Goal: Task Accomplishment & Management: Complete application form

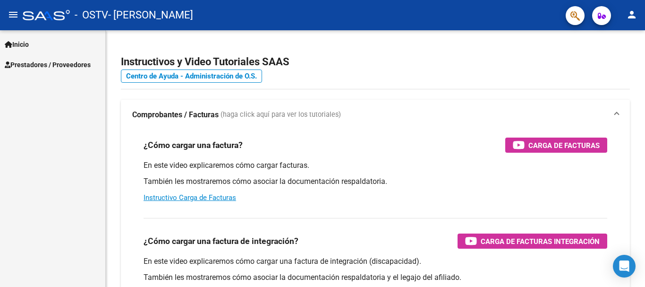
click at [42, 61] on span "Prestadores / Proveedores" at bounding box center [48, 64] width 86 height 10
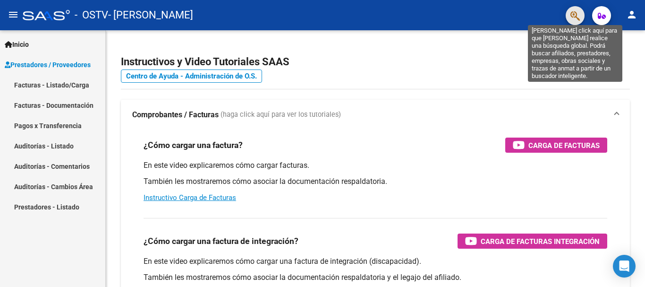
click at [574, 14] on icon "button" at bounding box center [574, 15] width 9 height 11
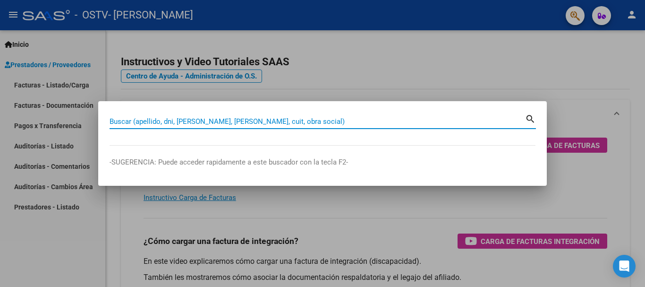
click at [517, 57] on div at bounding box center [322, 143] width 645 height 287
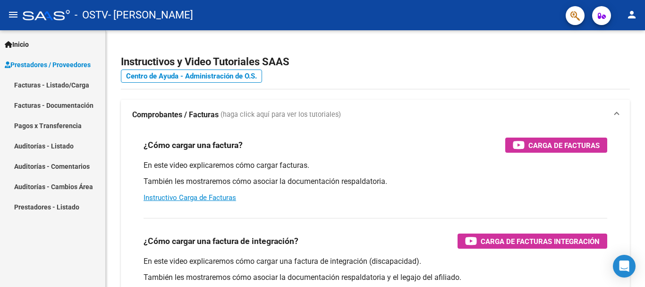
click at [605, 15] on icon "button" at bounding box center [602, 15] width 8 height 7
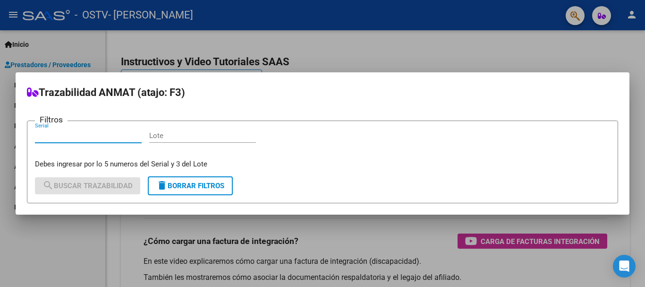
click at [500, 55] on div at bounding box center [322, 143] width 645 height 287
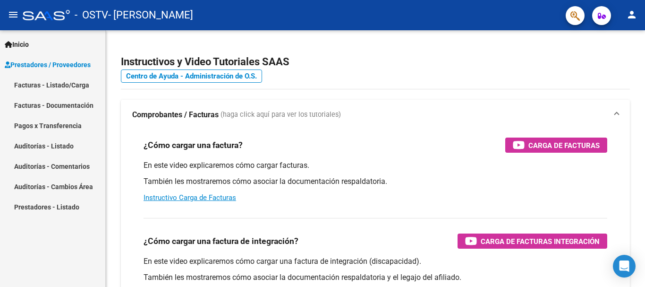
click at [631, 12] on mat-icon "person" at bounding box center [631, 14] width 11 height 11
click at [391, 55] on div at bounding box center [322, 143] width 645 height 287
click at [61, 85] on link "Facturas - Listado/Carga" at bounding box center [52, 85] width 105 height 20
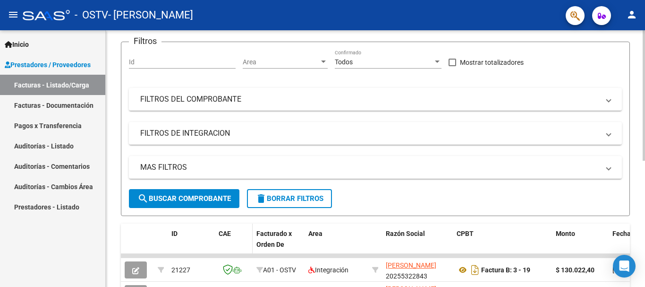
scroll to position [189, 0]
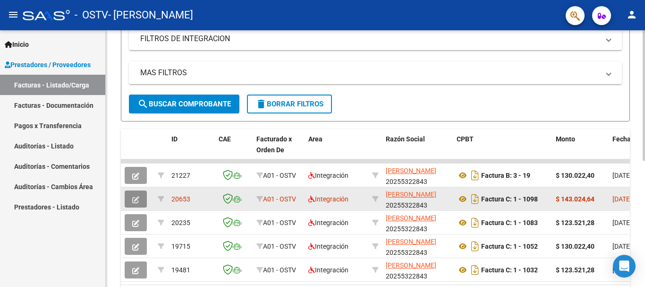
click at [138, 196] on icon "button" at bounding box center [135, 199] width 7 height 7
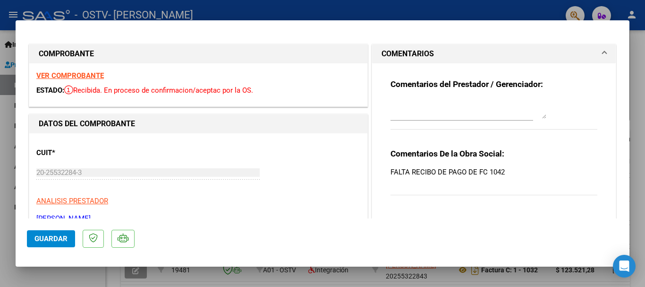
click at [636, 143] on div at bounding box center [322, 143] width 645 height 287
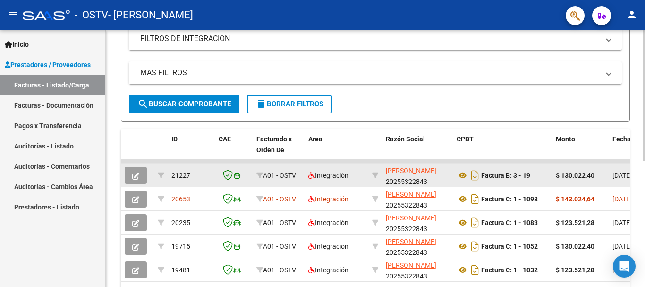
click at [133, 173] on icon "button" at bounding box center [135, 175] width 7 height 7
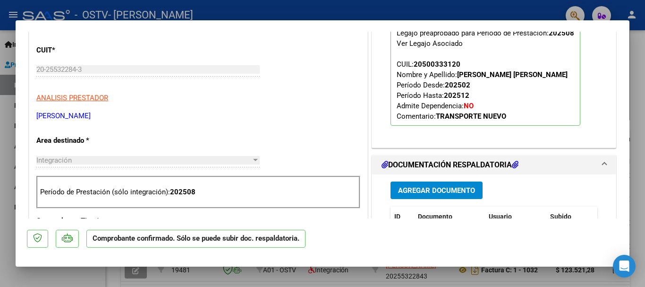
scroll to position [331, 0]
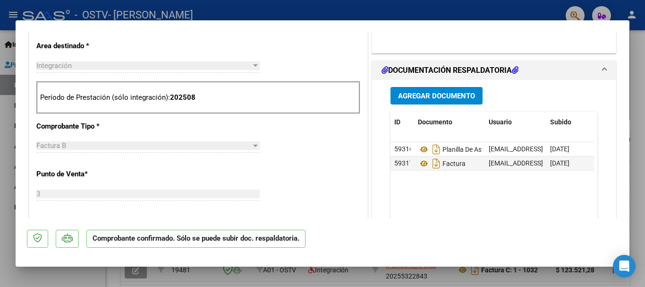
drag, startPoint x: 635, startPoint y: 55, endPoint x: 619, endPoint y: 65, distance: 19.0
click at [636, 56] on div at bounding box center [322, 143] width 645 height 287
type input "$ 0,00"
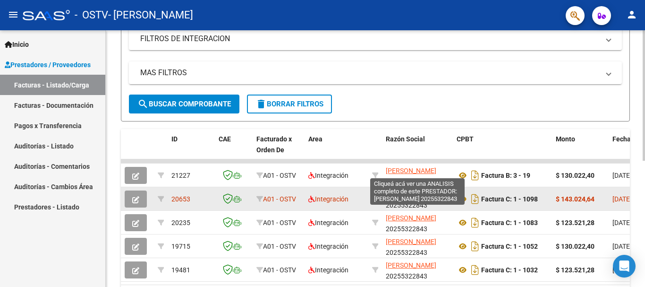
scroll to position [189, 0]
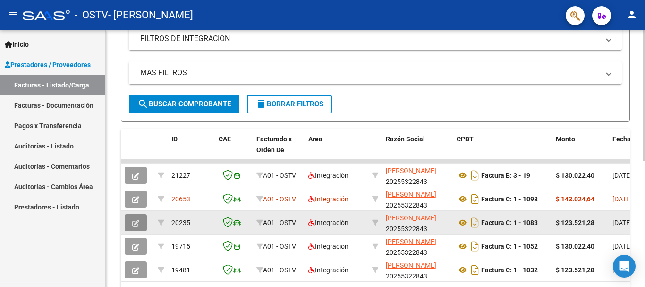
click at [143, 222] on button "button" at bounding box center [136, 222] width 22 height 17
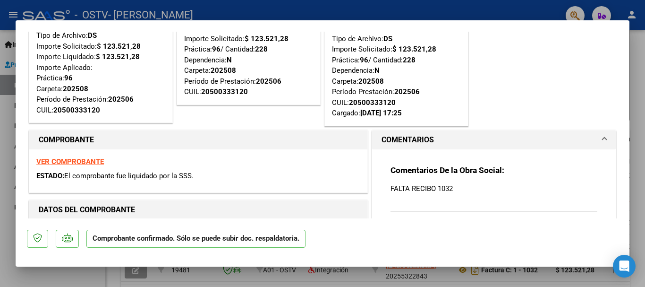
scroll to position [0, 0]
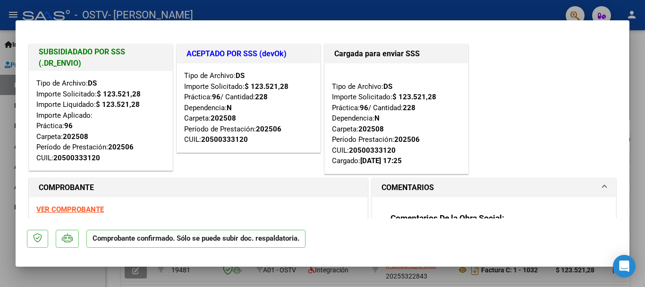
click at [638, 91] on div at bounding box center [322, 143] width 645 height 287
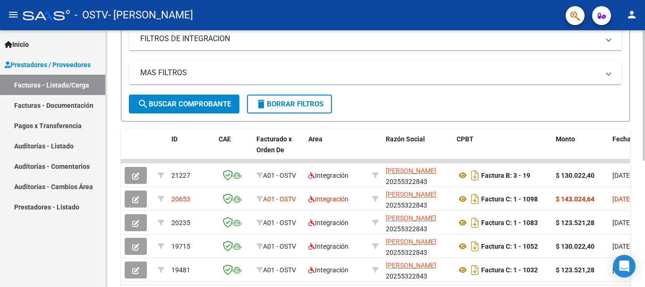
scroll to position [189, 0]
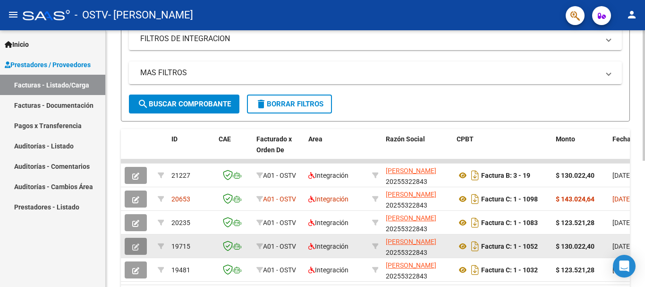
click at [134, 242] on span "button" at bounding box center [135, 246] width 7 height 8
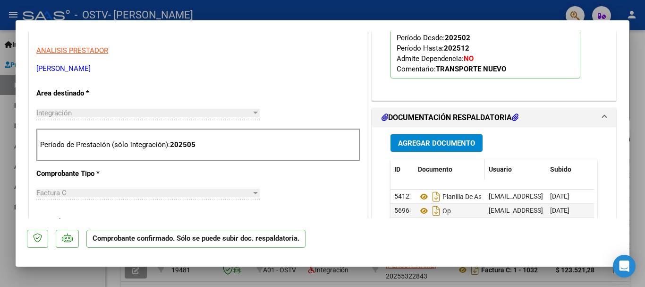
scroll to position [331, 0]
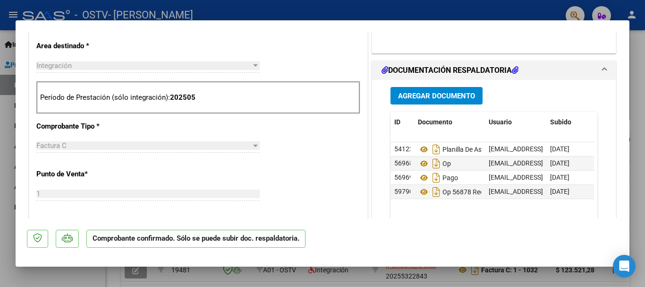
click at [632, 126] on div at bounding box center [322, 143] width 645 height 287
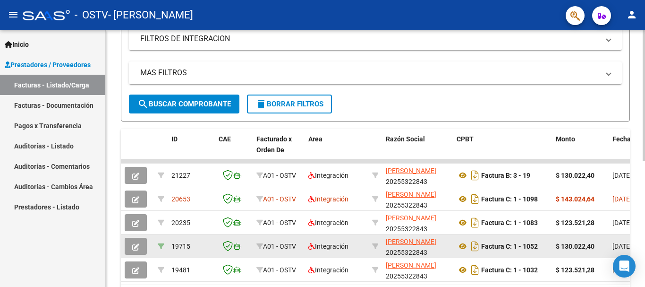
scroll to position [236, 0]
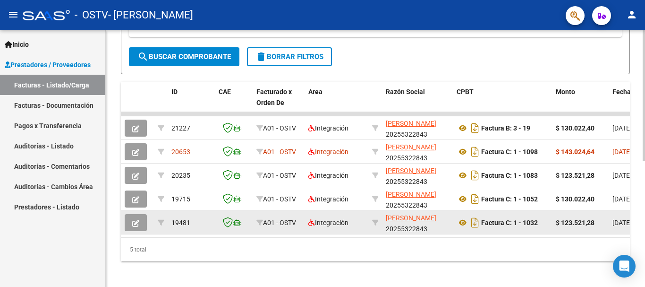
click at [131, 220] on button "button" at bounding box center [136, 222] width 22 height 17
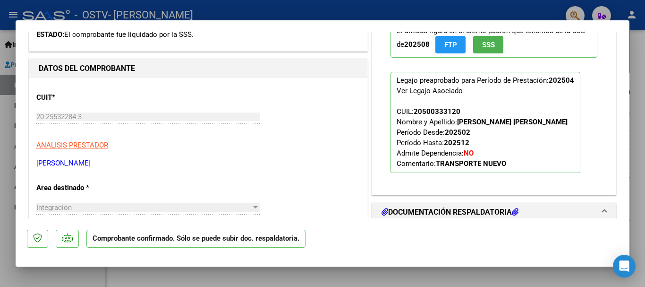
scroll to position [378, 0]
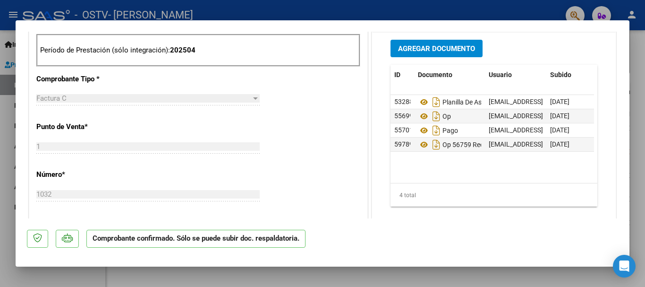
click at [637, 47] on div at bounding box center [322, 143] width 645 height 287
type input "$ 0,00"
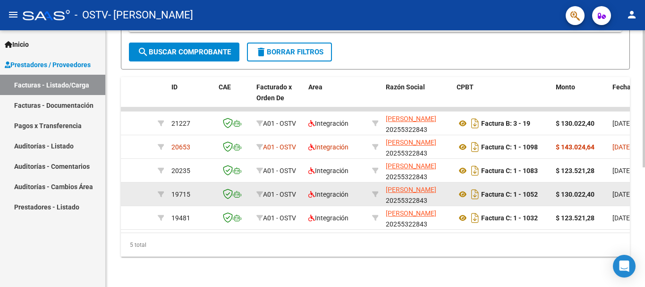
scroll to position [236, 0]
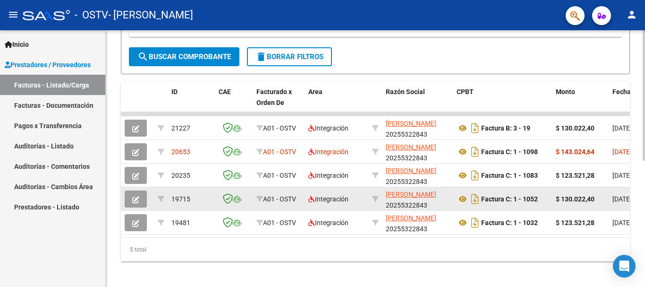
click at [131, 197] on button "button" at bounding box center [136, 198] width 22 height 17
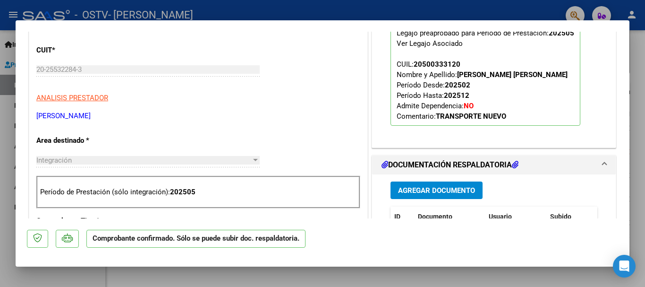
scroll to position [425, 0]
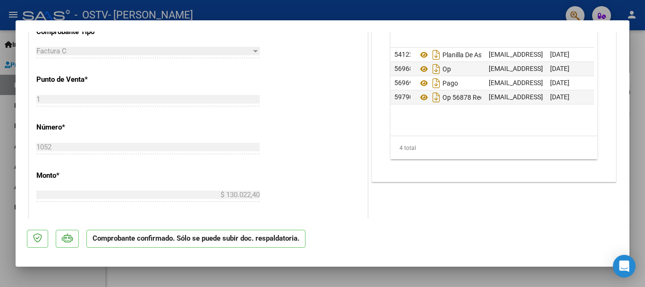
click at [638, 104] on div at bounding box center [322, 143] width 645 height 287
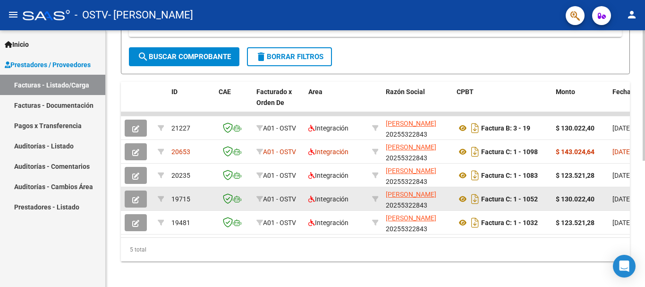
scroll to position [236, 0]
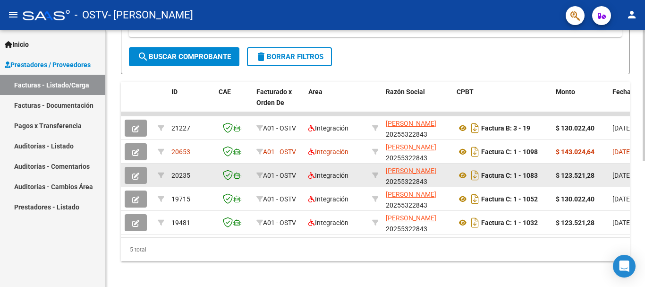
click at [140, 174] on button "button" at bounding box center [136, 175] width 22 height 17
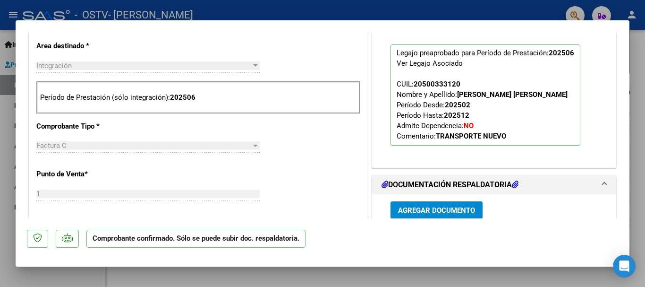
scroll to position [519, 0]
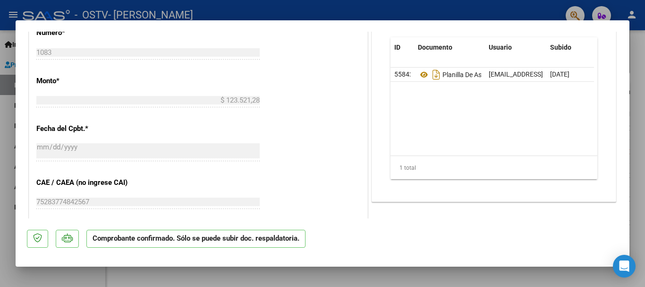
click at [637, 151] on div at bounding box center [322, 143] width 645 height 287
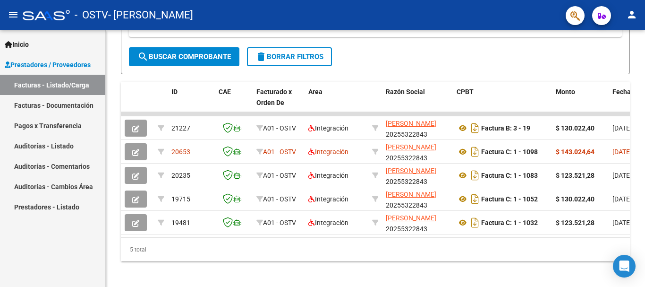
scroll to position [236, 0]
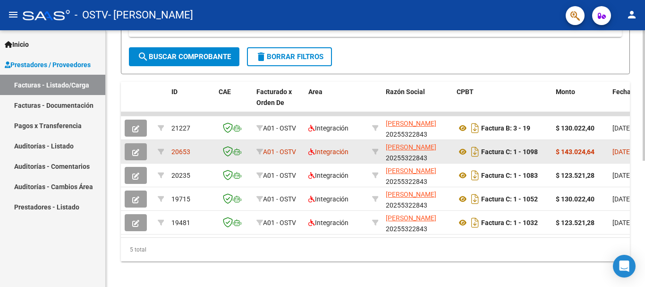
click at [137, 153] on icon "button" at bounding box center [135, 152] width 7 height 7
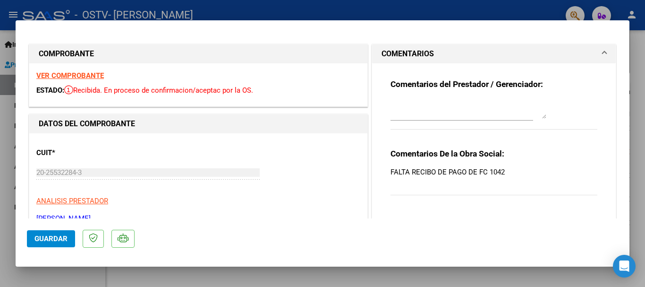
drag, startPoint x: 386, startPoint y: 171, endPoint x: 517, endPoint y: 162, distance: 132.0
click at [517, 162] on div "Comentarios del Prestador / Gerenciador: Comentarios De la Obra Social: FALTA R…" at bounding box center [493, 137] width 221 height 149
copy p "FALTA RECIBO DE PAGO DE FC 1042"
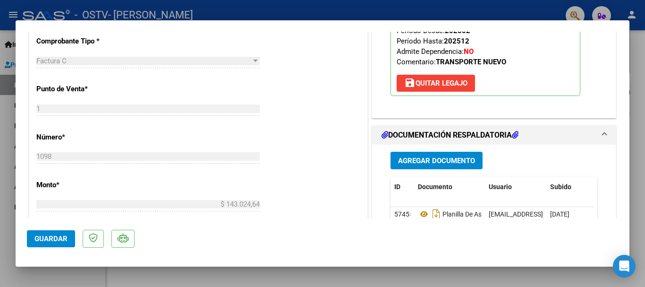
scroll to position [246, 0]
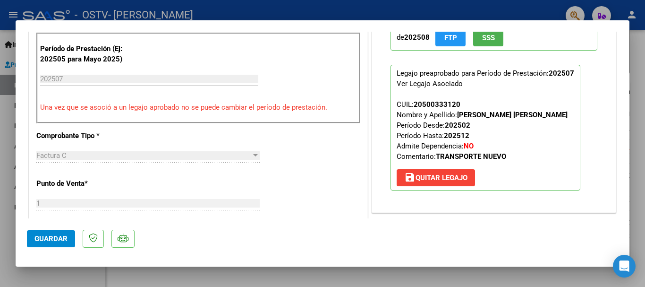
click at [642, 190] on div at bounding box center [322, 143] width 645 height 287
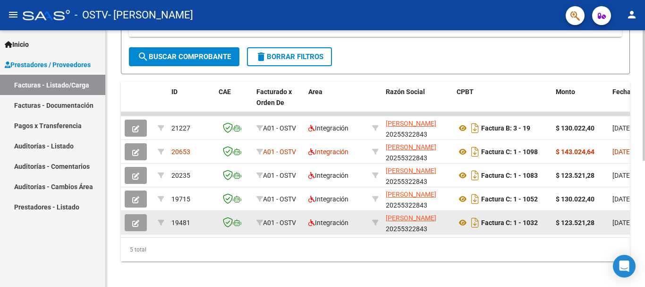
click at [137, 221] on icon "button" at bounding box center [135, 223] width 7 height 7
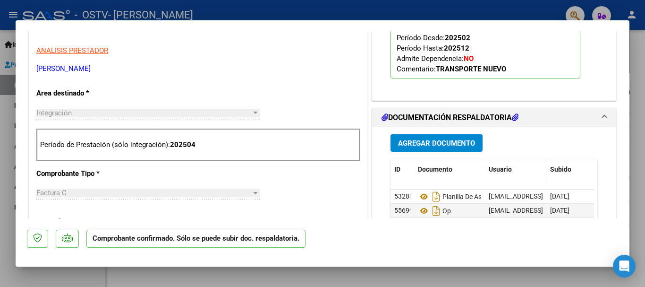
scroll to position [331, 0]
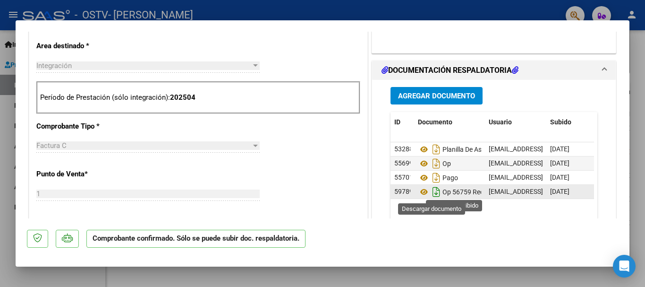
click at [431, 191] on icon "Descargar documento" at bounding box center [436, 191] width 12 height 15
click at [639, 50] on div at bounding box center [322, 143] width 645 height 287
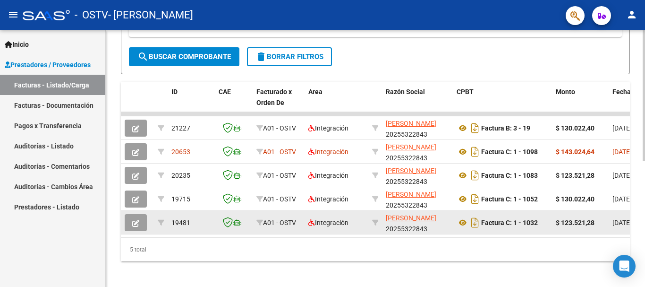
scroll to position [236, 0]
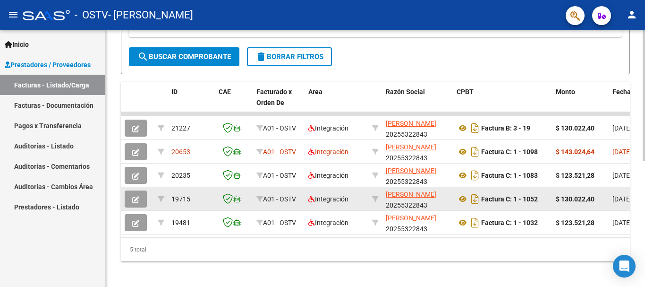
click at [134, 199] on icon "button" at bounding box center [135, 199] width 7 height 7
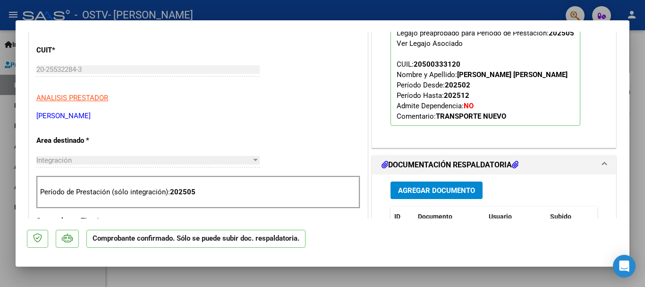
scroll to position [378, 0]
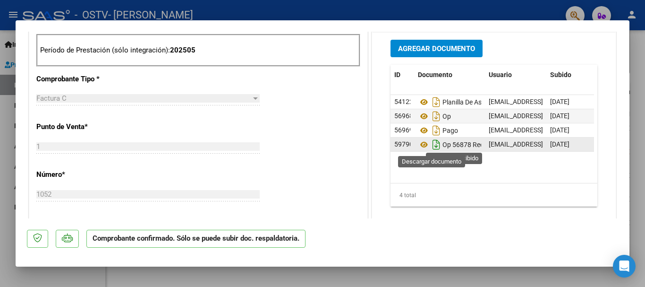
click at [433, 145] on icon "Descargar documento" at bounding box center [436, 144] width 12 height 15
click at [631, 63] on div at bounding box center [322, 143] width 645 height 287
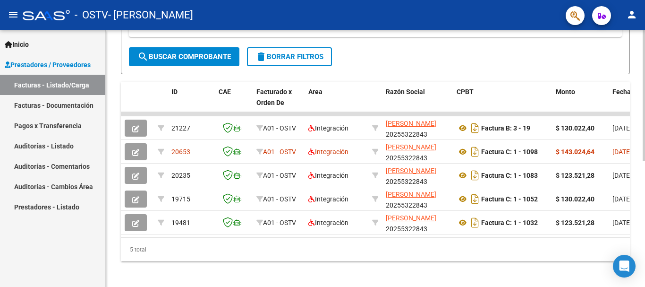
scroll to position [236, 0]
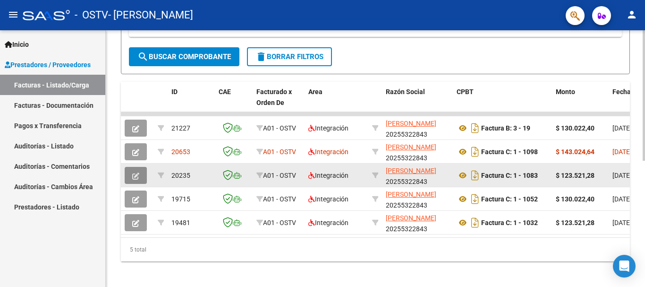
click at [139, 177] on button "button" at bounding box center [136, 175] width 22 height 17
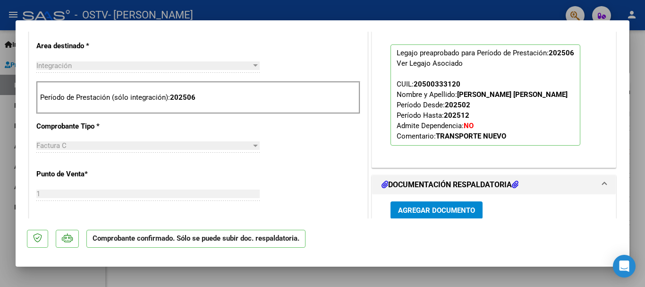
scroll to position [425, 0]
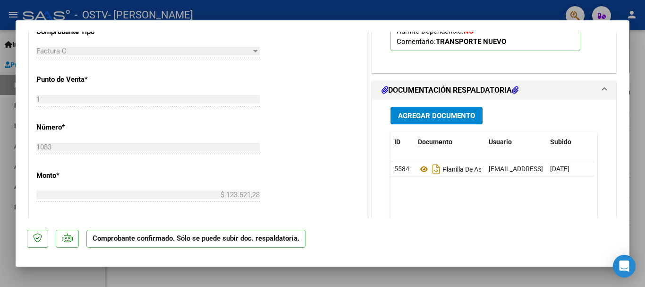
click at [642, 110] on div at bounding box center [322, 143] width 645 height 287
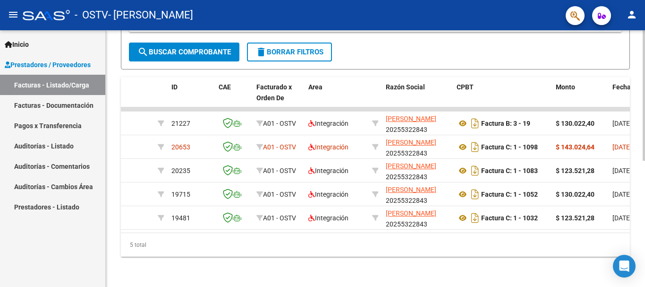
scroll to position [236, 0]
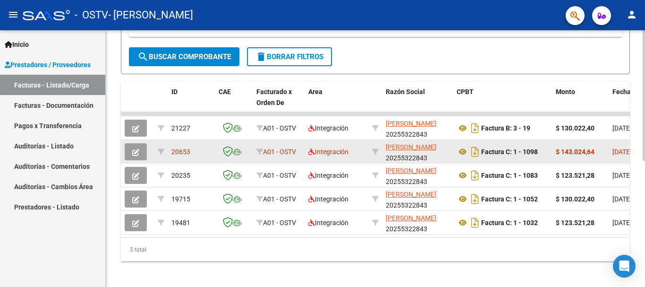
click at [141, 152] on button "button" at bounding box center [136, 151] width 22 height 17
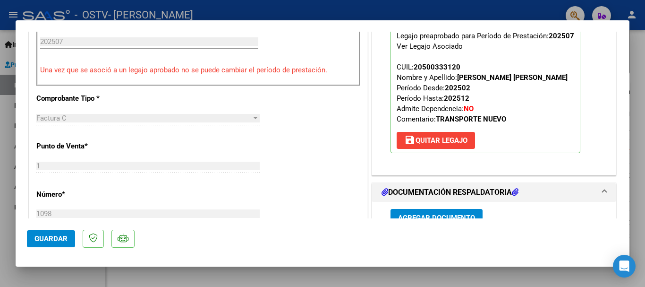
scroll to position [425, 0]
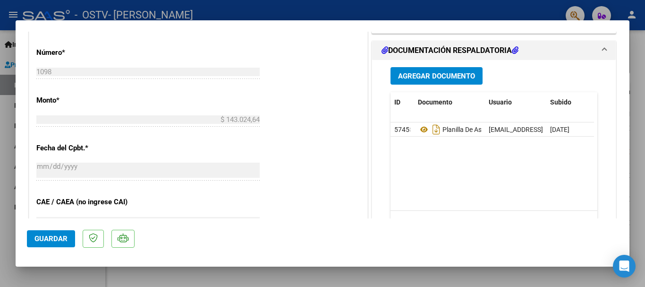
click at [641, 114] on div at bounding box center [322, 143] width 645 height 287
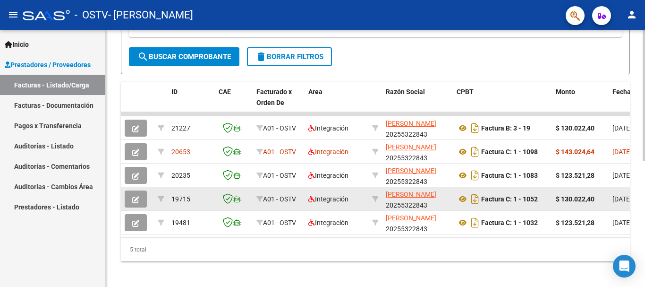
scroll to position [236, 0]
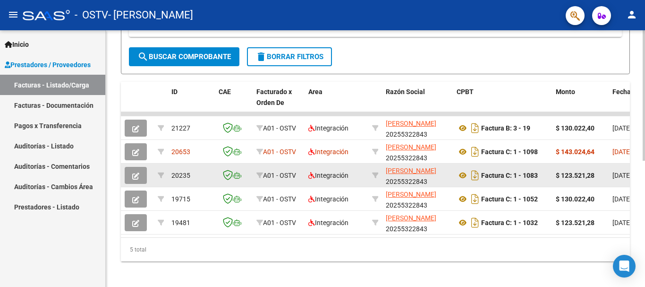
click at [142, 176] on button "button" at bounding box center [136, 175] width 22 height 17
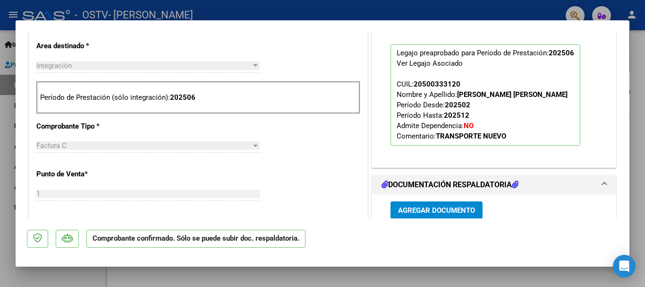
scroll to position [472, 0]
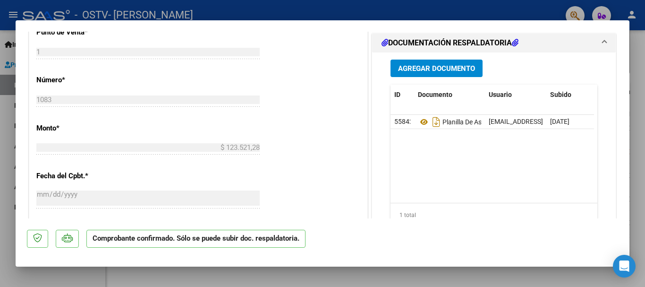
click at [637, 124] on div at bounding box center [322, 143] width 645 height 287
type input "$ 0,00"
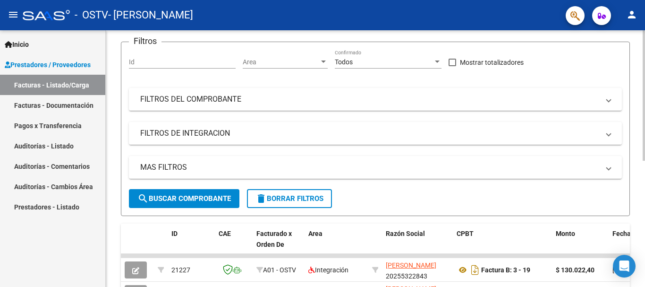
scroll to position [0, 0]
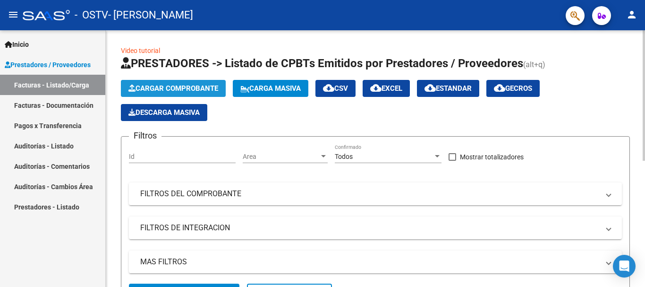
click at [192, 89] on span "Cargar Comprobante" at bounding box center [173, 88] width 90 height 8
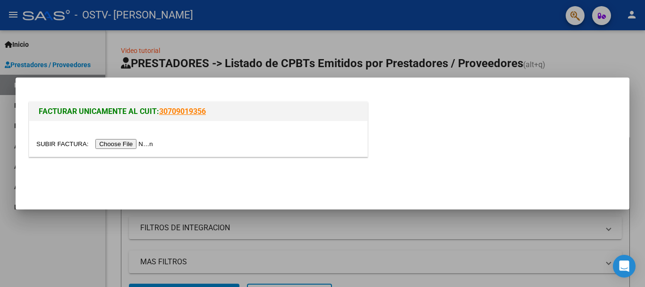
click at [136, 143] on input "file" at bounding box center [95, 144] width 119 height 10
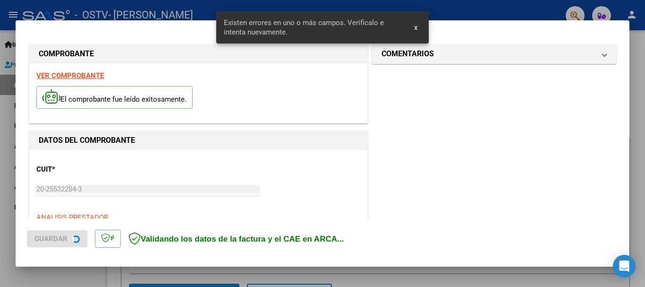
scroll to position [236, 0]
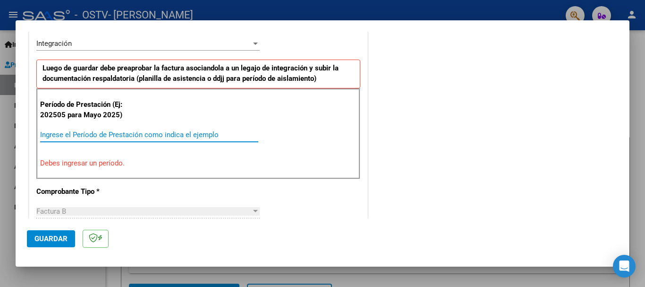
click at [155, 132] on input "Ingrese el Período de Prestación como indica el ejemplo" at bounding box center [149, 134] width 218 height 8
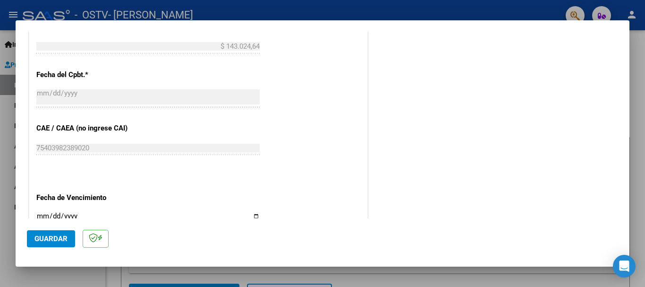
scroll to position [566, 0]
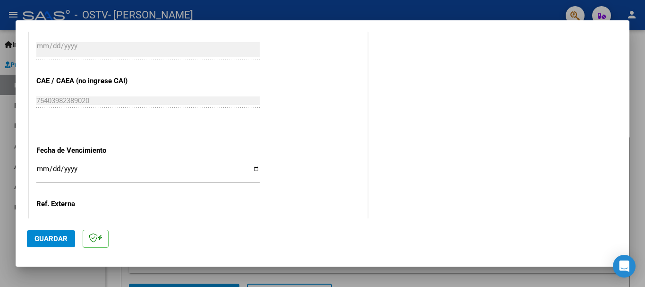
type input "202509"
click at [253, 168] on input "Ingresar la fecha" at bounding box center [147, 172] width 223 height 15
type input "[DATE]"
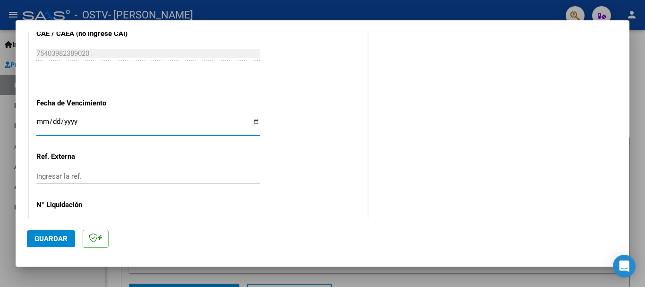
scroll to position [645, 0]
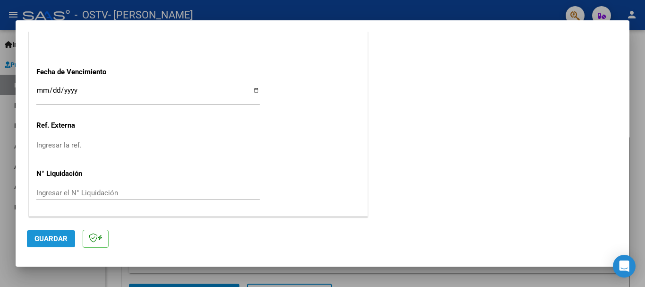
click at [61, 240] on span "Guardar" at bounding box center [50, 238] width 33 height 8
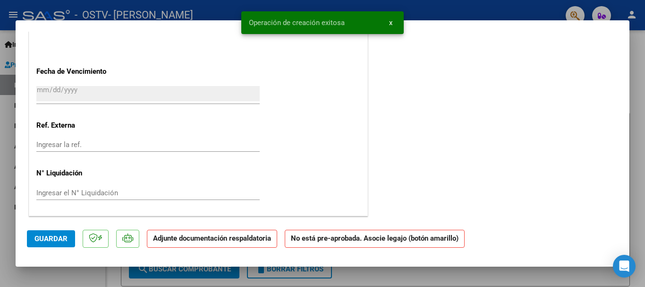
scroll to position [0, 0]
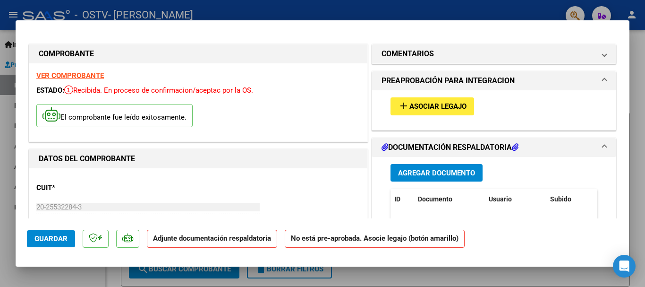
click at [441, 110] on span "Asociar Legajo" at bounding box center [437, 106] width 57 height 8
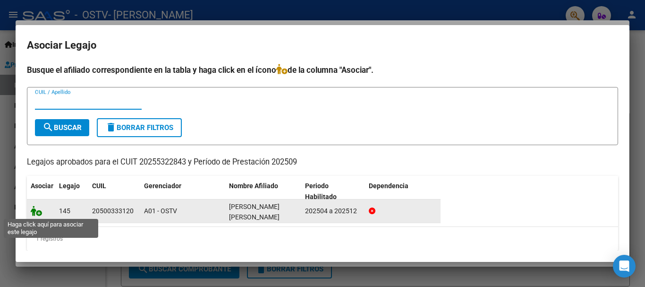
click at [33, 211] on icon at bounding box center [36, 210] width 11 height 10
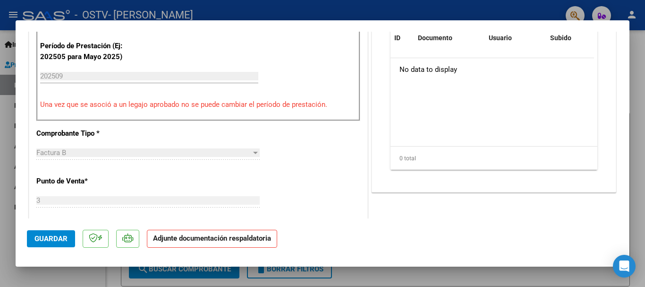
scroll to position [189, 0]
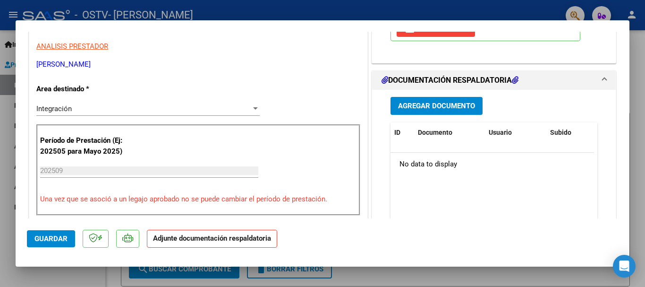
click at [448, 110] on span "Agregar Documento" at bounding box center [436, 106] width 77 height 8
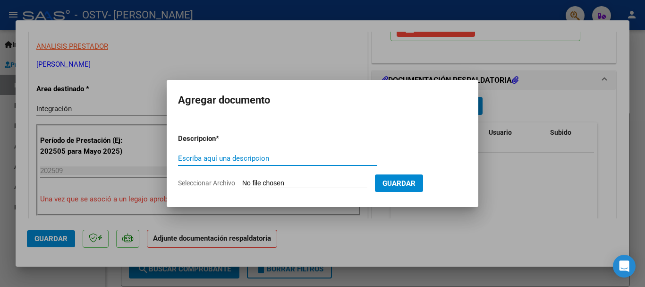
click at [232, 157] on input "Escriba aquí una descripcion" at bounding box center [277, 158] width 199 height 8
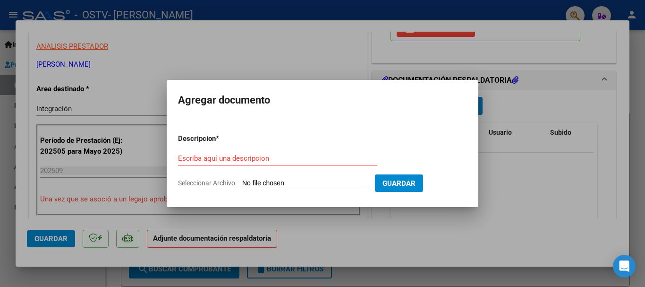
click at [280, 178] on form "Descripcion * Escriba aquí una descripcion Seleccionar Archivo Guardar" at bounding box center [322, 160] width 289 height 69
click at [277, 183] on input "Seleccionar Archivo" at bounding box center [304, 183] width 125 height 9
type input "C:\fakepath\Planilla de asistencia septiembre 2025.pdf"
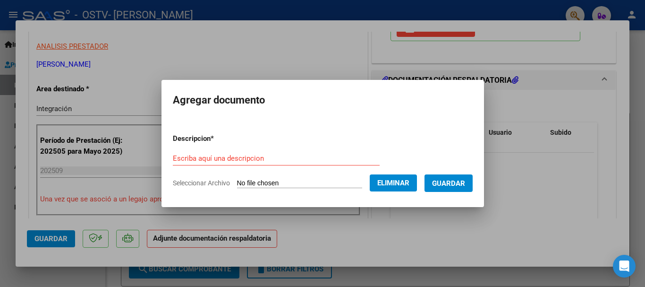
click at [454, 181] on span "Guardar" at bounding box center [448, 183] width 33 height 8
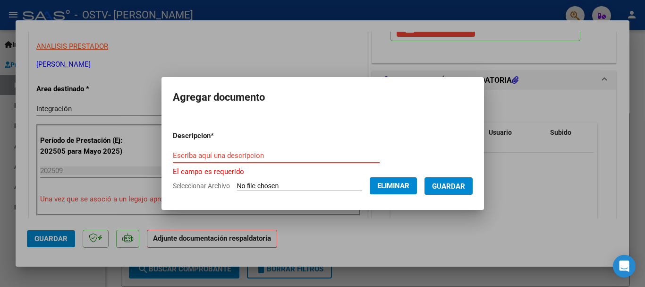
click at [206, 157] on input "Escriba aquí una descripcion" at bounding box center [276, 155] width 207 height 8
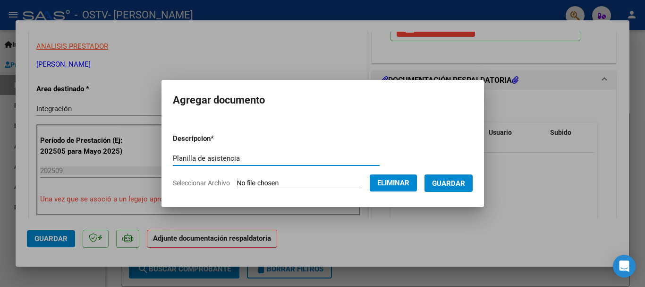
type input "Planilla de asistencia"
click at [441, 182] on span "Guardar" at bounding box center [448, 183] width 33 height 8
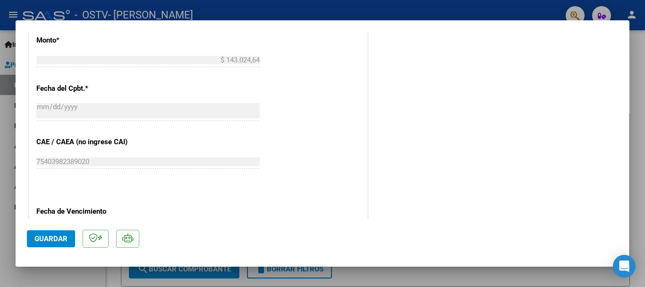
scroll to position [659, 0]
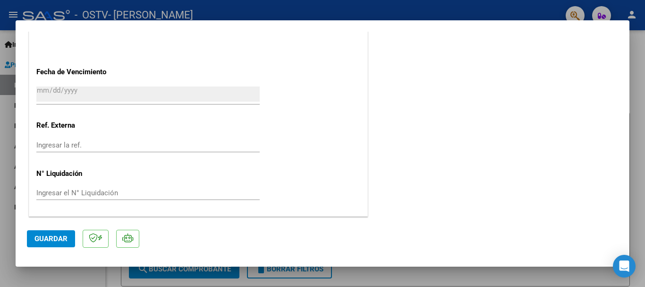
click at [59, 241] on span "Guardar" at bounding box center [50, 238] width 33 height 8
click at [639, 141] on div at bounding box center [322, 143] width 645 height 287
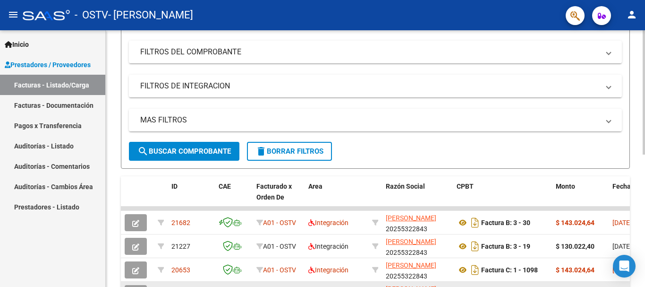
scroll to position [236, 0]
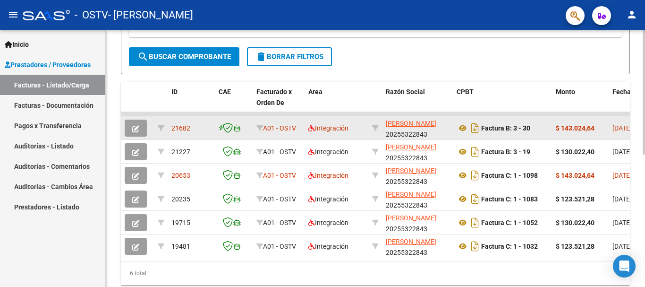
click at [143, 128] on button "button" at bounding box center [136, 127] width 22 height 17
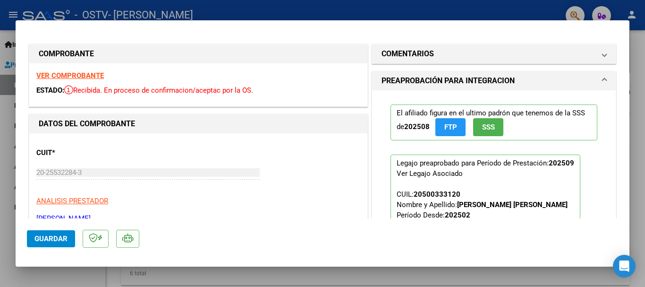
drag, startPoint x: 636, startPoint y: 71, endPoint x: 513, endPoint y: 75, distance: 123.3
click at [636, 71] on div at bounding box center [322, 143] width 645 height 287
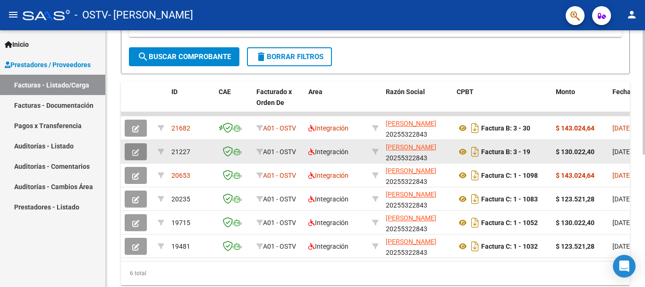
click at [136, 155] on icon "button" at bounding box center [135, 152] width 7 height 7
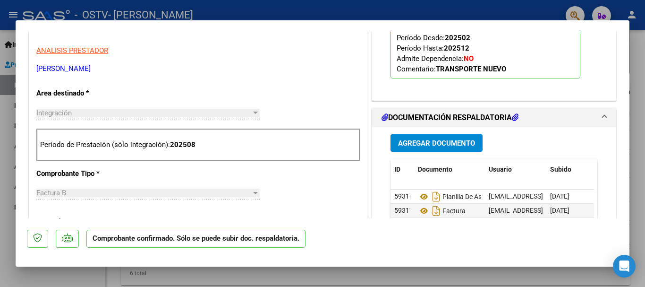
scroll to position [378, 0]
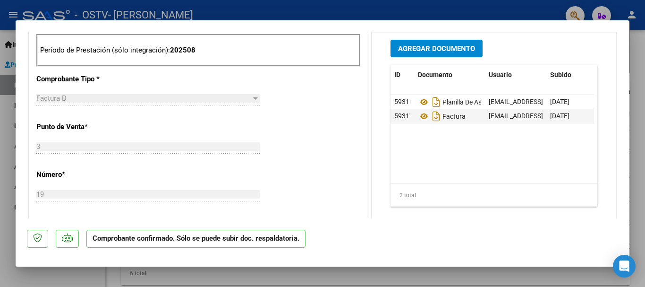
click at [639, 155] on div at bounding box center [322, 143] width 645 height 287
type input "$ 0,00"
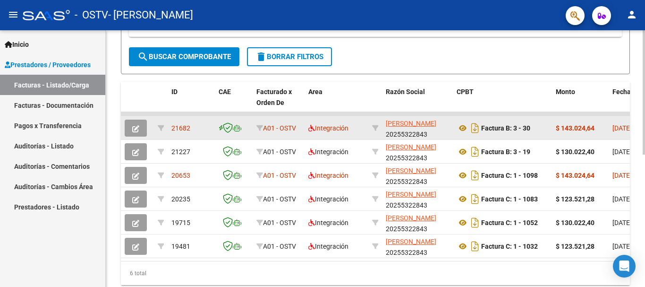
scroll to position [236, 0]
click at [138, 127] on icon "button" at bounding box center [135, 128] width 7 height 7
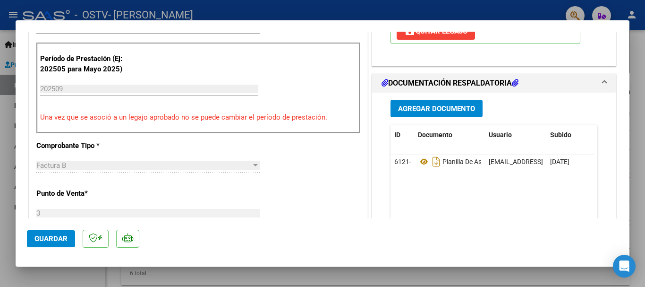
click at [444, 110] on span "Agregar Documento" at bounding box center [436, 108] width 77 height 8
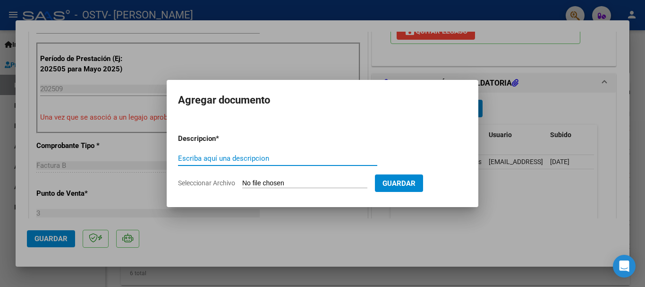
click at [270, 157] on input "Escriba aquí una descripcion" at bounding box center [277, 158] width 199 height 8
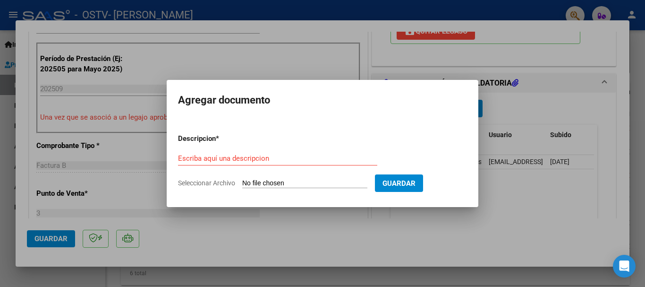
click at [282, 163] on div "Escriba aquí una descripcion" at bounding box center [277, 158] width 199 height 14
click at [271, 181] on input "Seleccionar Archivo" at bounding box center [304, 183] width 125 height 9
type input "C:\fakepath\20255322843_006_00003_00000030.pdf"
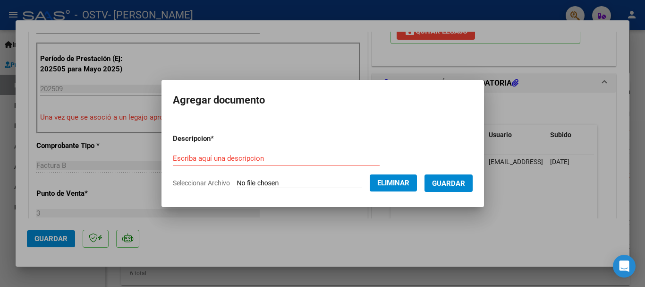
click at [203, 158] on input "Escriba aquí una descripcion" at bounding box center [276, 158] width 207 height 8
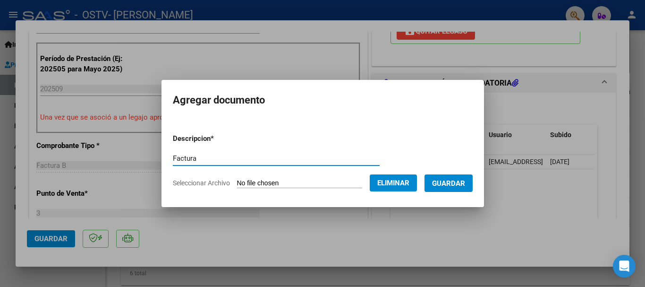
type input "Factura"
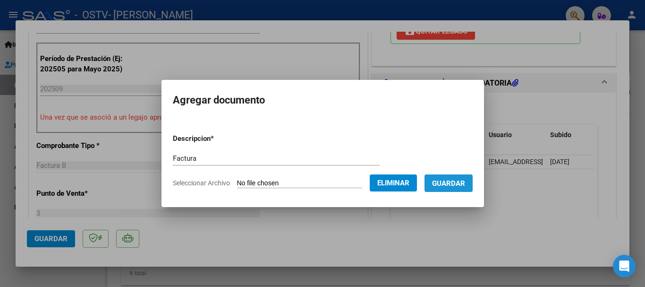
click at [458, 179] on span "Guardar" at bounding box center [448, 183] width 33 height 8
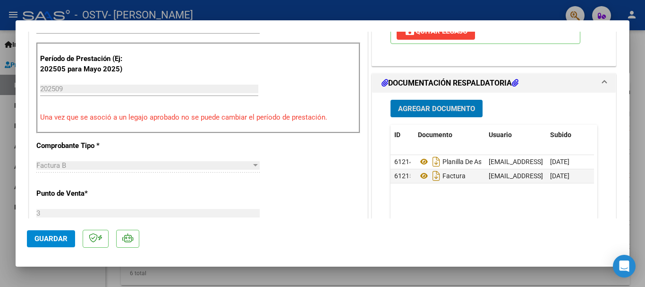
click at [638, 150] on div at bounding box center [322, 143] width 645 height 287
type input "$ 0,00"
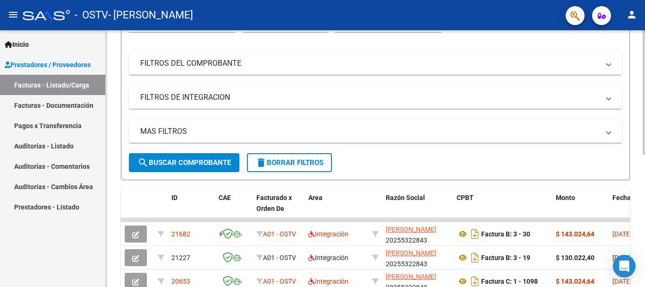
scroll to position [0, 0]
